Goal: Information Seeking & Learning: Learn about a topic

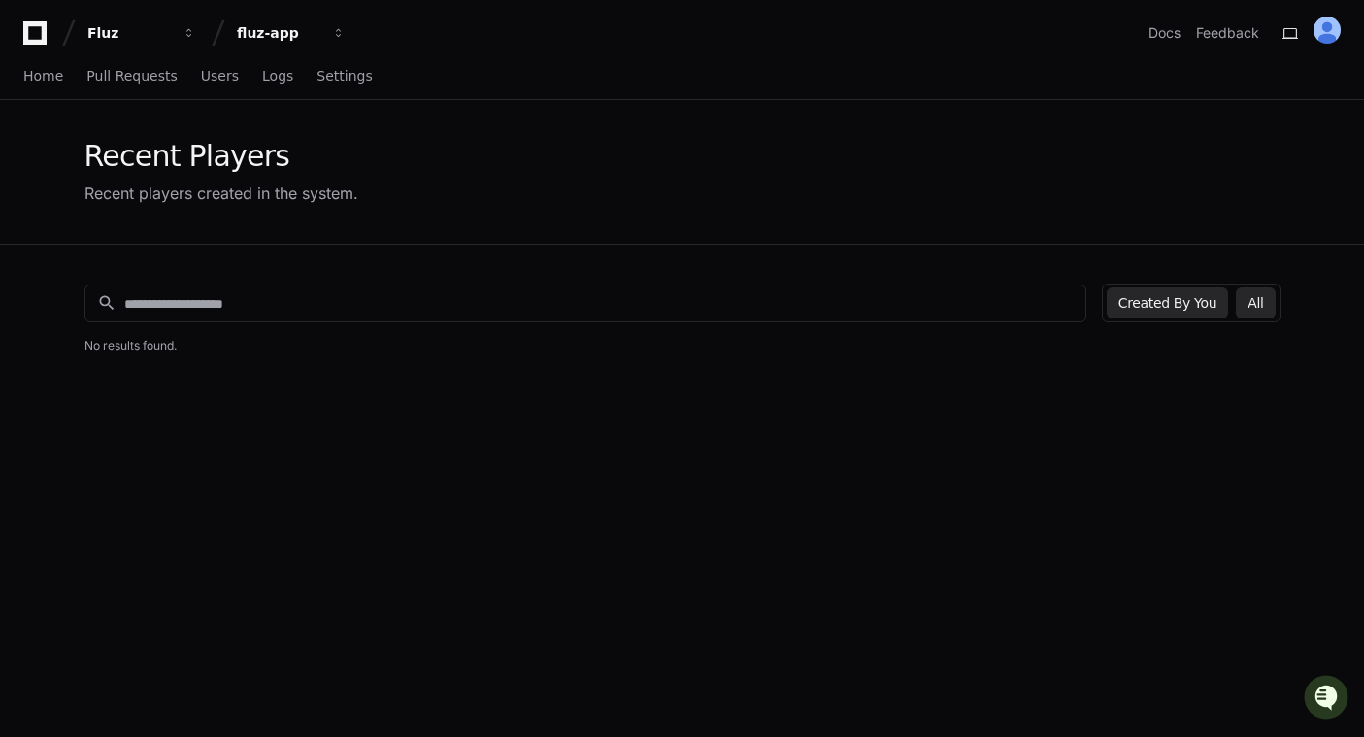
click at [1264, 301] on button "All" at bounding box center [1255, 302] width 39 height 31
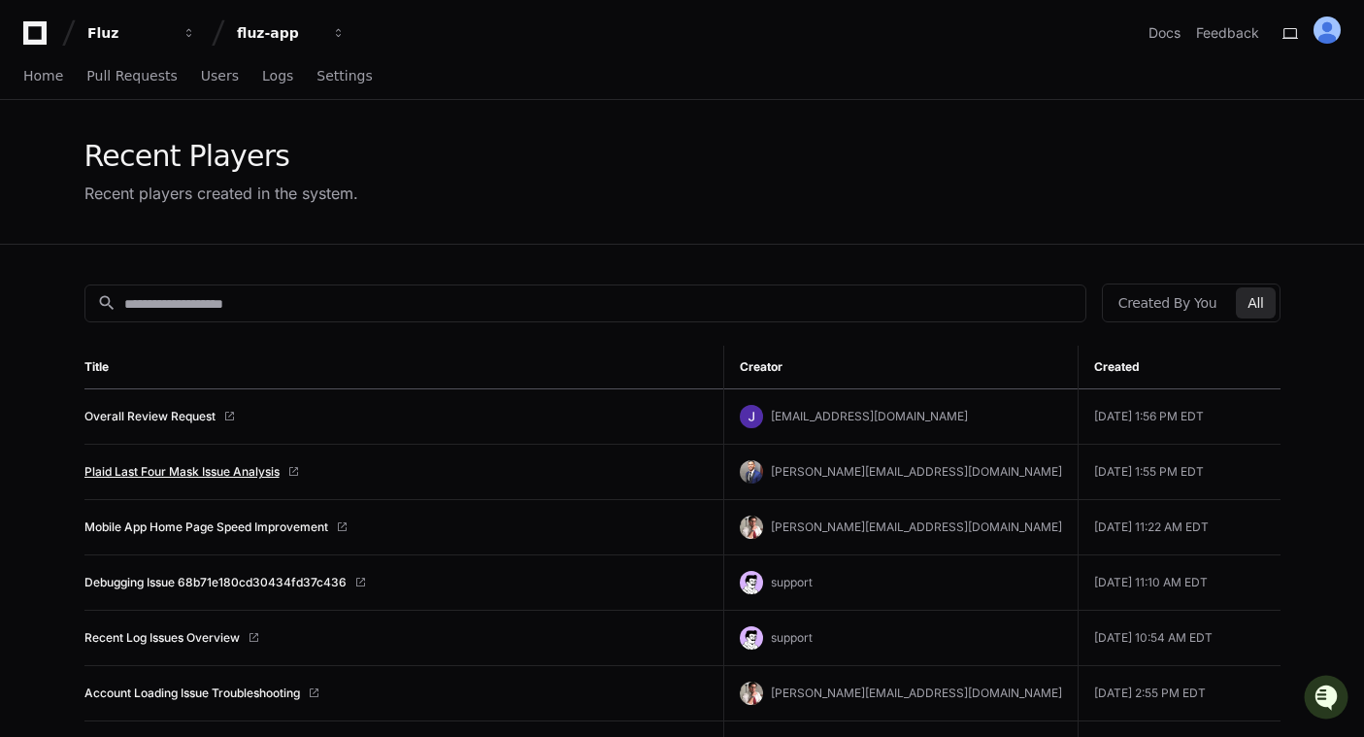
click at [181, 471] on link "Plaid Last Four Mask Issue Analysis" at bounding box center [181, 472] width 195 height 16
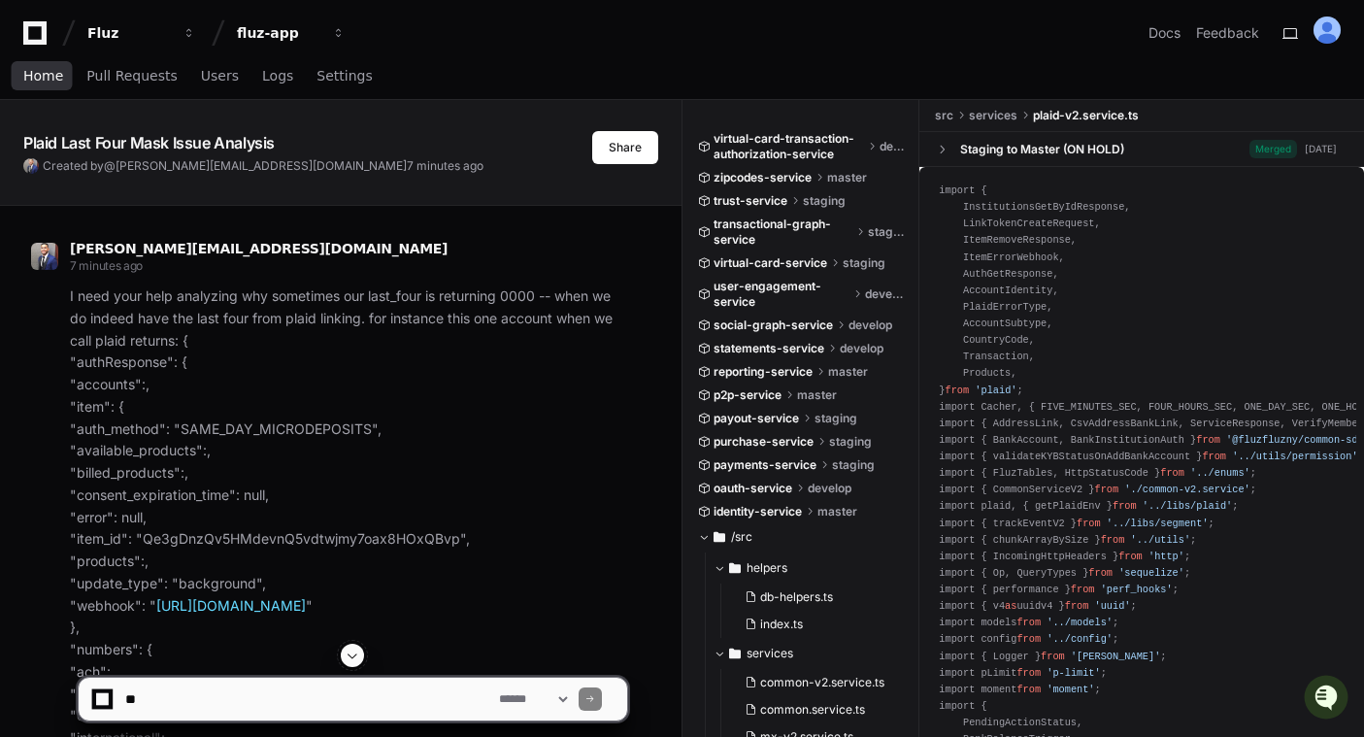
click at [49, 78] on span "Home" at bounding box center [43, 76] width 40 height 12
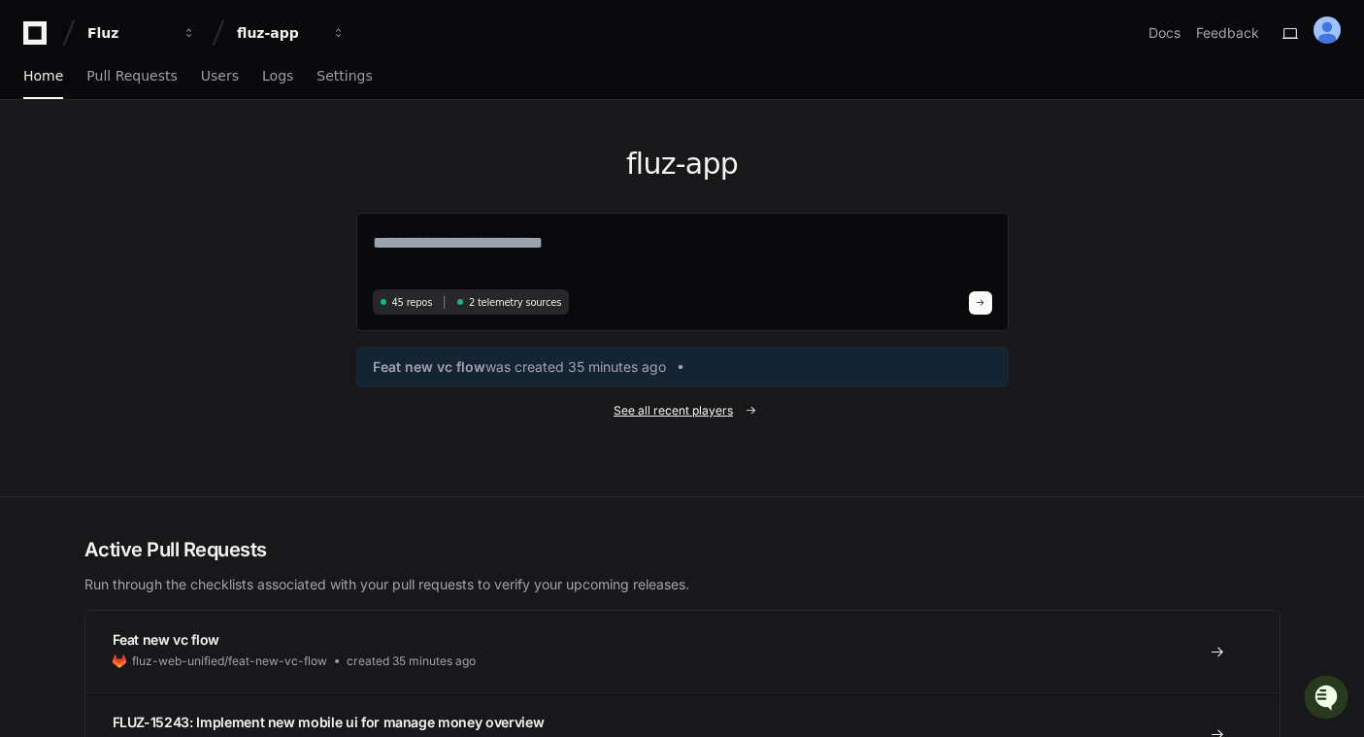
click at [690, 414] on span "See all recent players" at bounding box center [672, 411] width 119 height 16
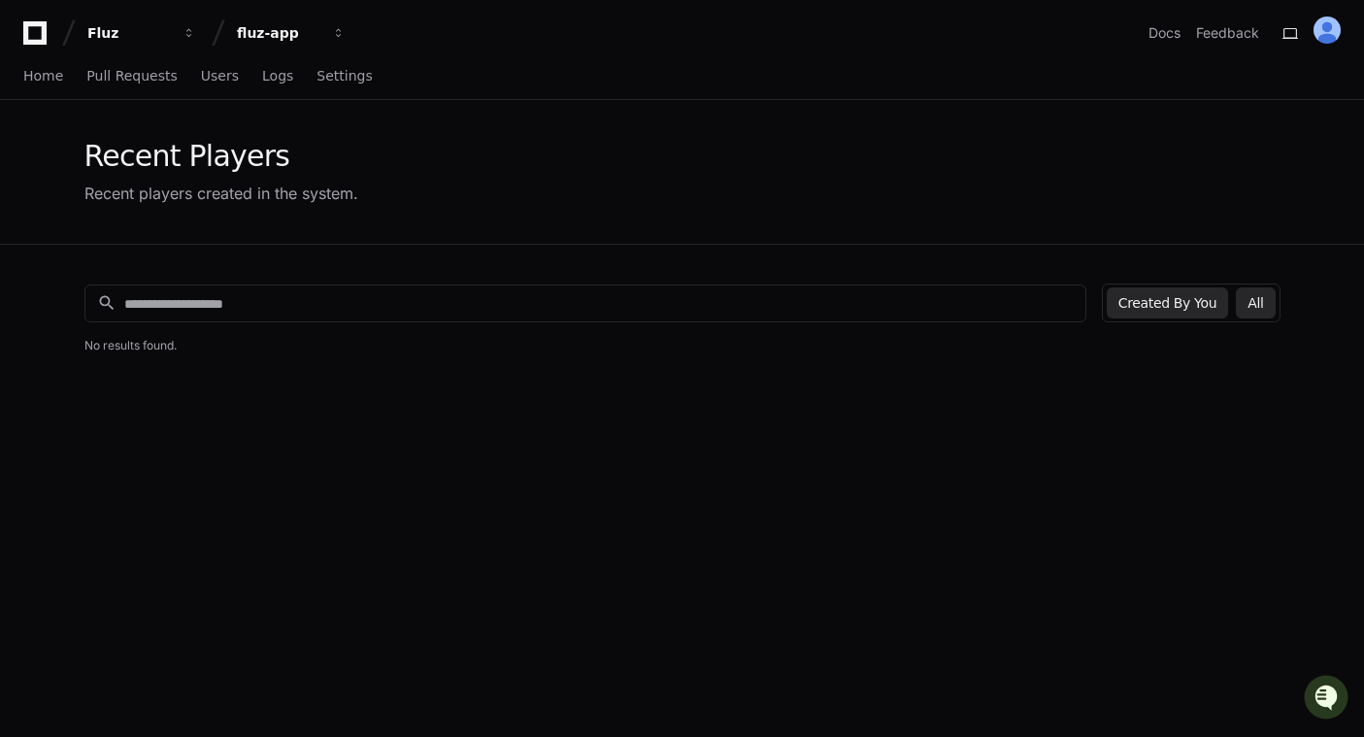
click at [1260, 309] on button "All" at bounding box center [1255, 302] width 39 height 31
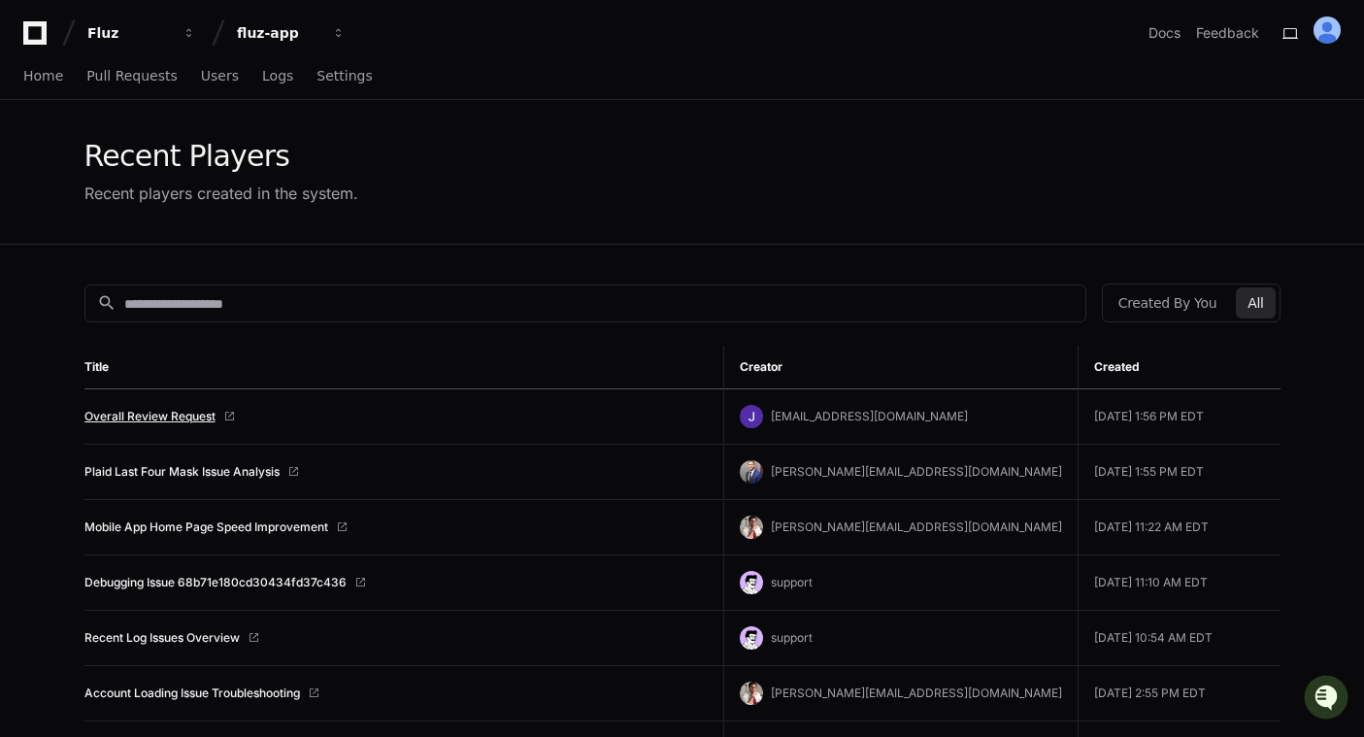
click at [167, 417] on link "Overall Review Request" at bounding box center [149, 417] width 131 height 16
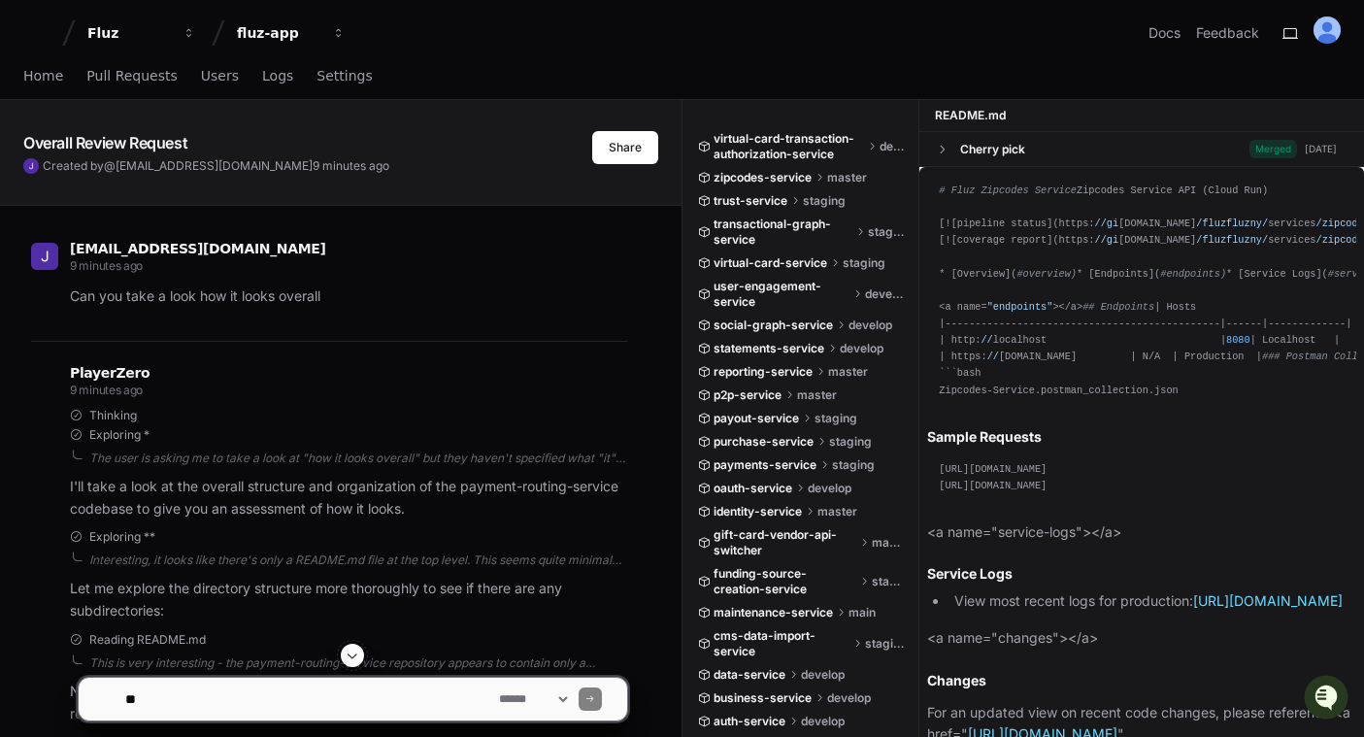
scroll to position [342, 0]
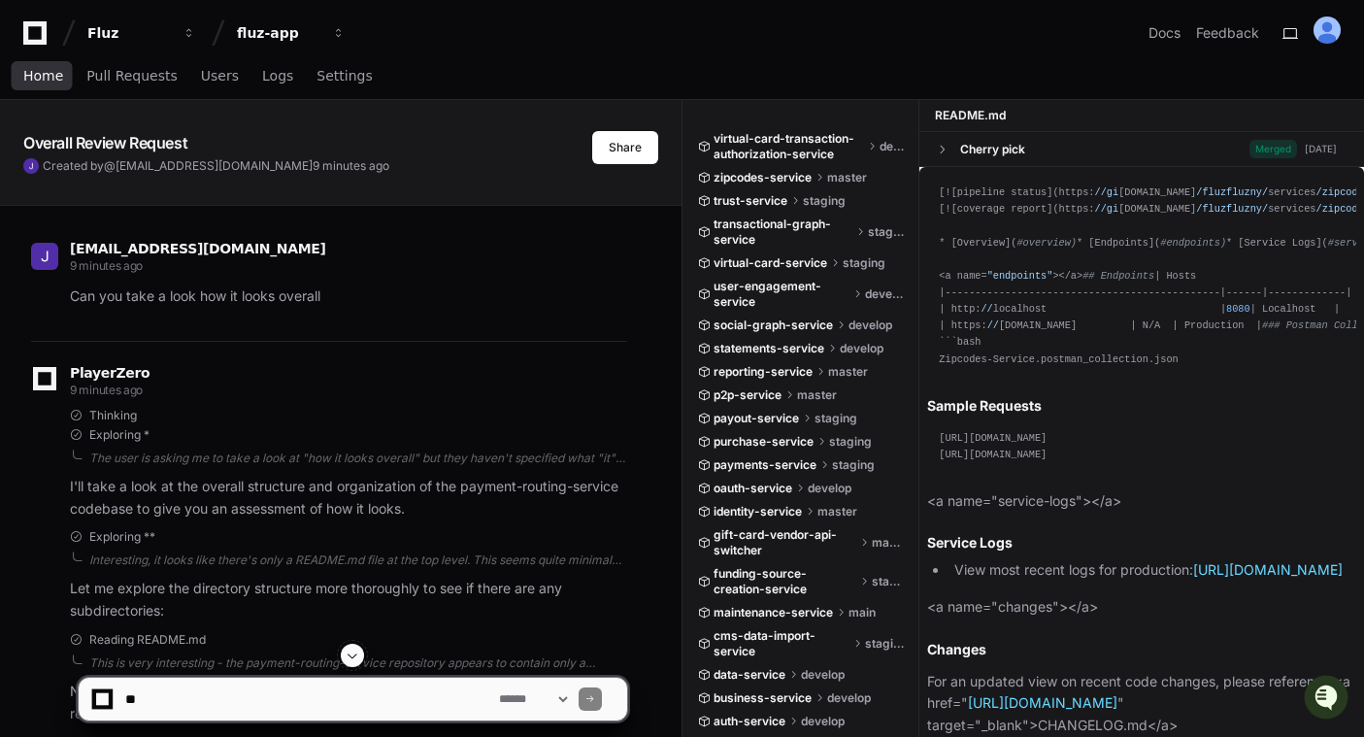
click at [41, 71] on span "Home" at bounding box center [43, 76] width 40 height 12
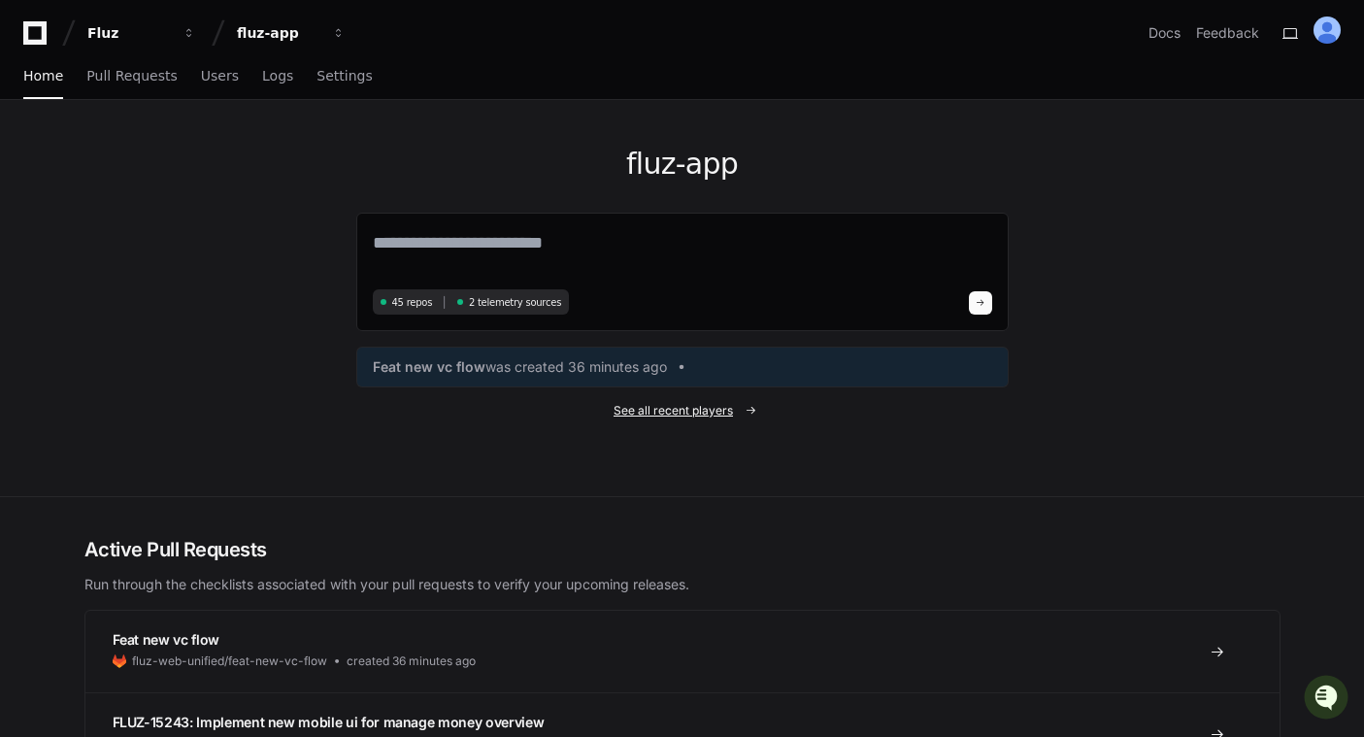
click at [654, 412] on span "See all recent players" at bounding box center [672, 411] width 119 height 16
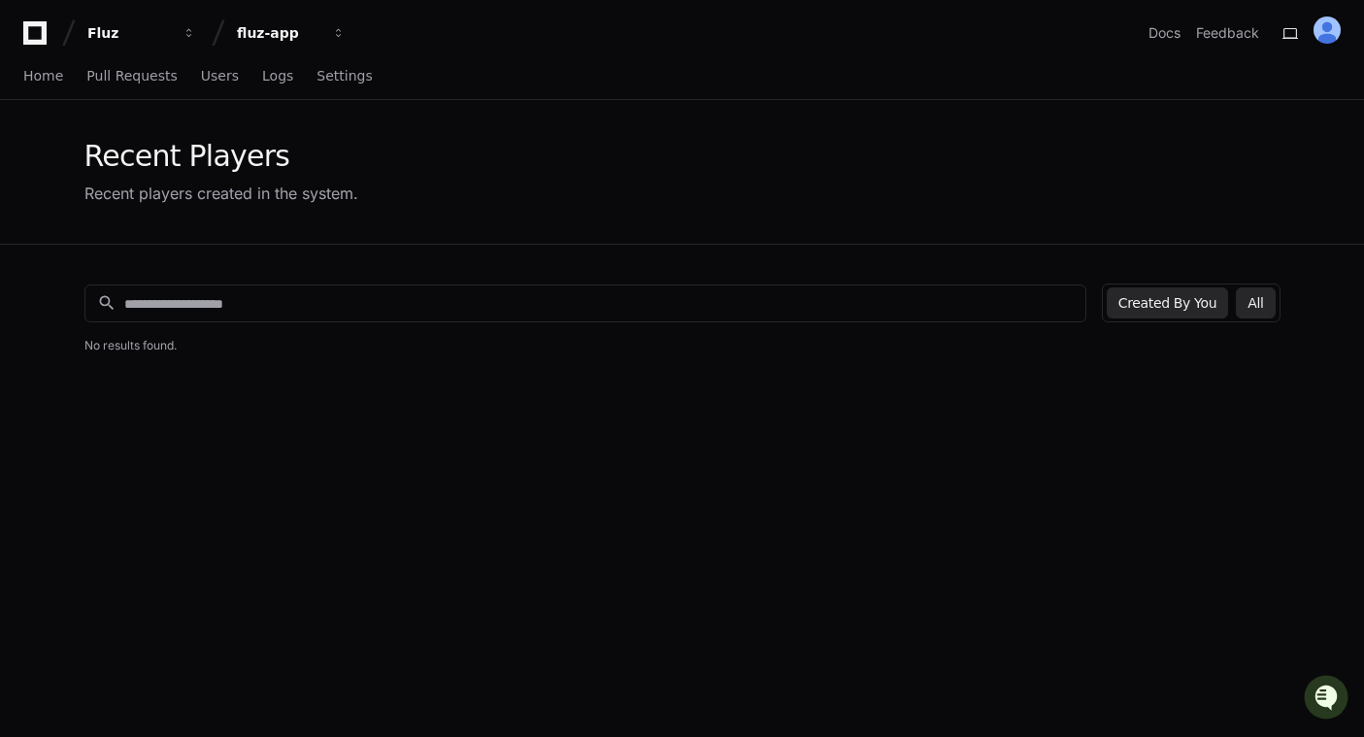
click at [1260, 300] on button "All" at bounding box center [1255, 302] width 39 height 31
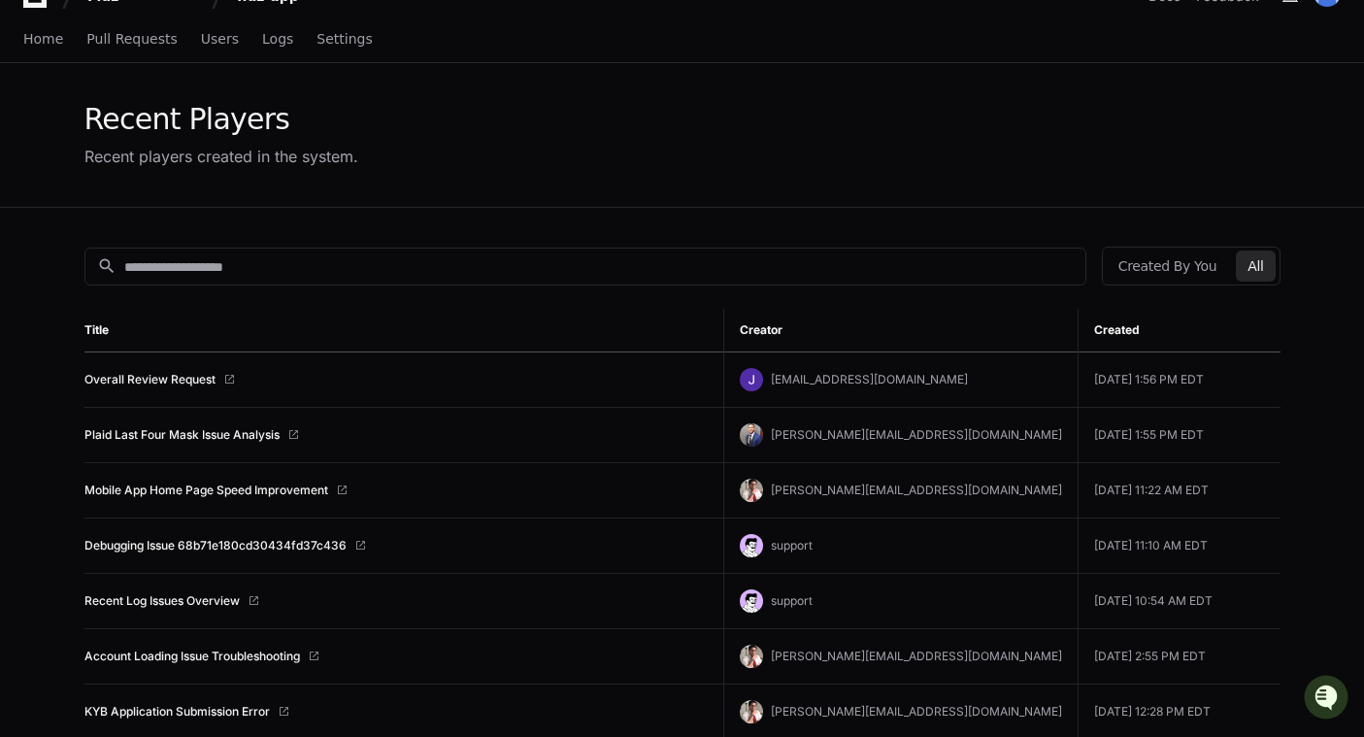
scroll to position [46, 0]
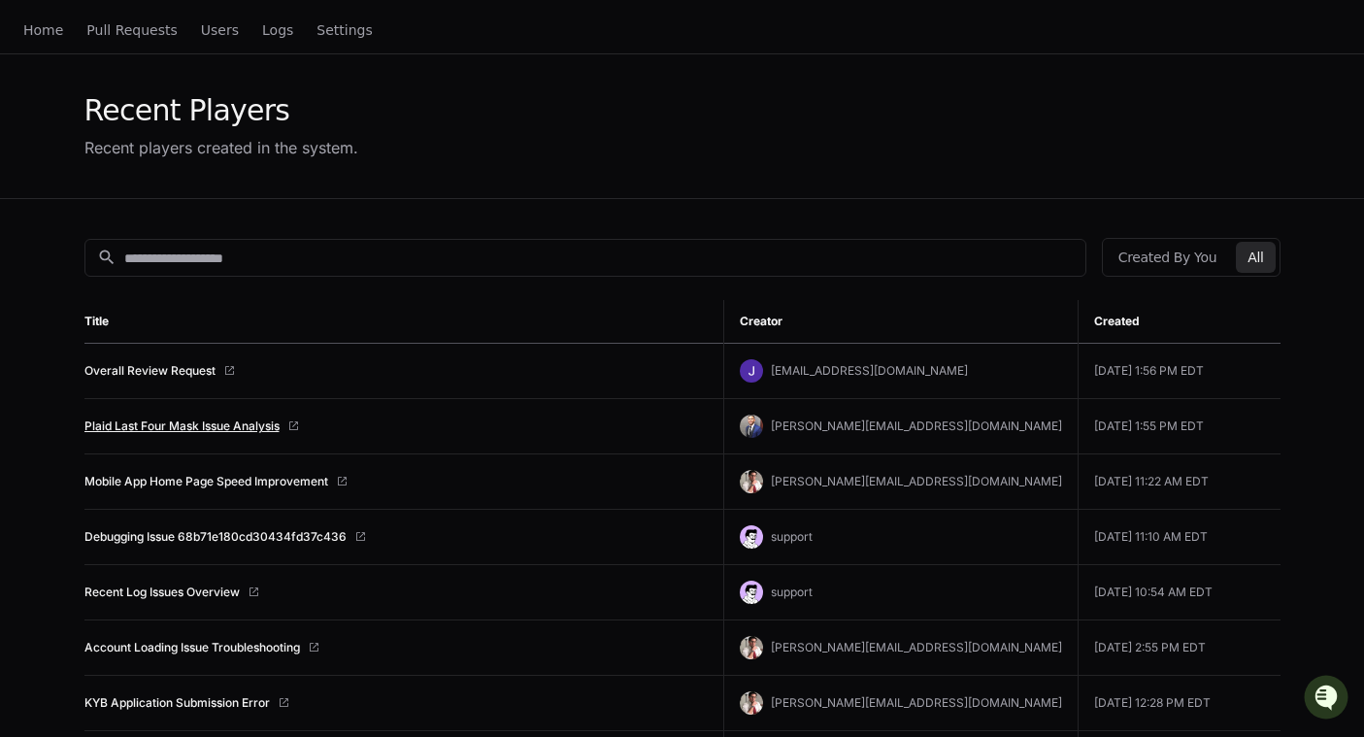
click at [230, 425] on link "Plaid Last Four Mask Issue Analysis" at bounding box center [181, 426] width 195 height 16
